Goal: Task Accomplishment & Management: Manage account settings

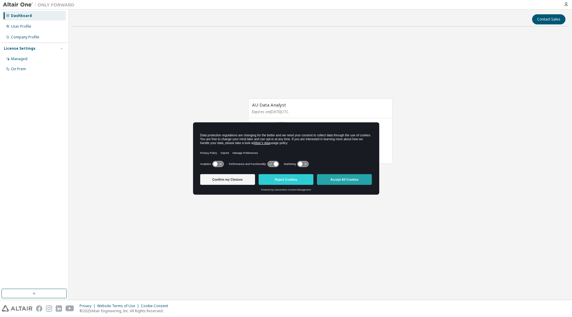
click at [350, 181] on button "Accept All Cookies" at bounding box center [344, 179] width 55 height 11
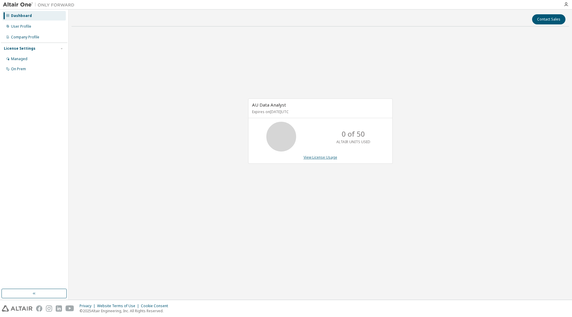
click at [328, 157] on link "View License Usage" at bounding box center [321, 157] width 34 height 5
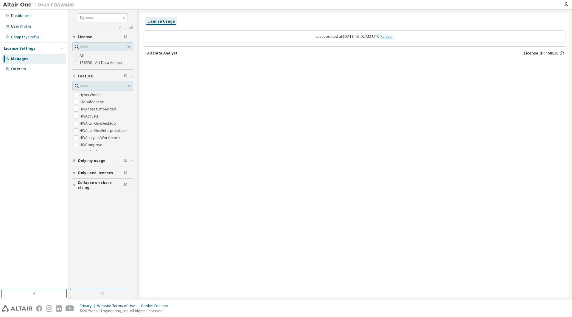
click at [392, 36] on link "Refresh" at bounding box center [387, 36] width 13 height 5
click at [271, 152] on div "License Usage Last updated at: Fri 2025-10-10 05:02 AM UTC Refresh AU Data Anal…" at bounding box center [354, 155] width 429 height 285
click at [101, 161] on span "Only my usage" at bounding box center [92, 161] width 28 height 5
click at [23, 71] on div "On Prem" at bounding box center [18, 69] width 15 height 5
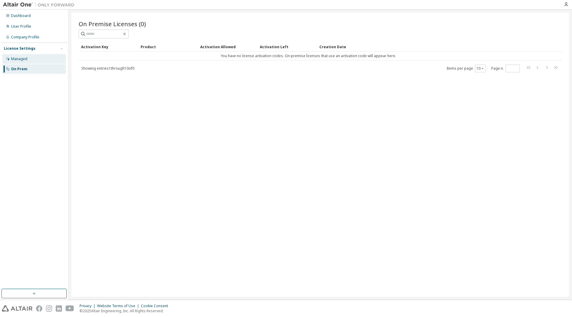
click at [19, 58] on div "Managed" at bounding box center [19, 59] width 16 height 5
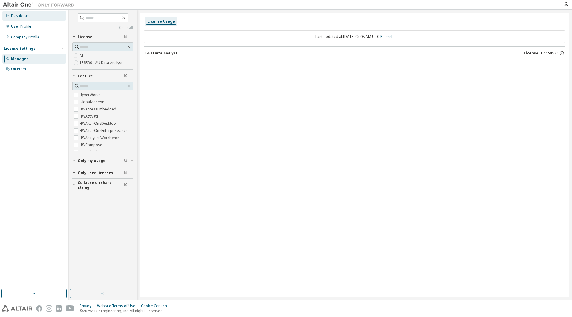
click at [16, 15] on div "Dashboard" at bounding box center [21, 15] width 20 height 5
